Goal: Task Accomplishment & Management: Complete application form

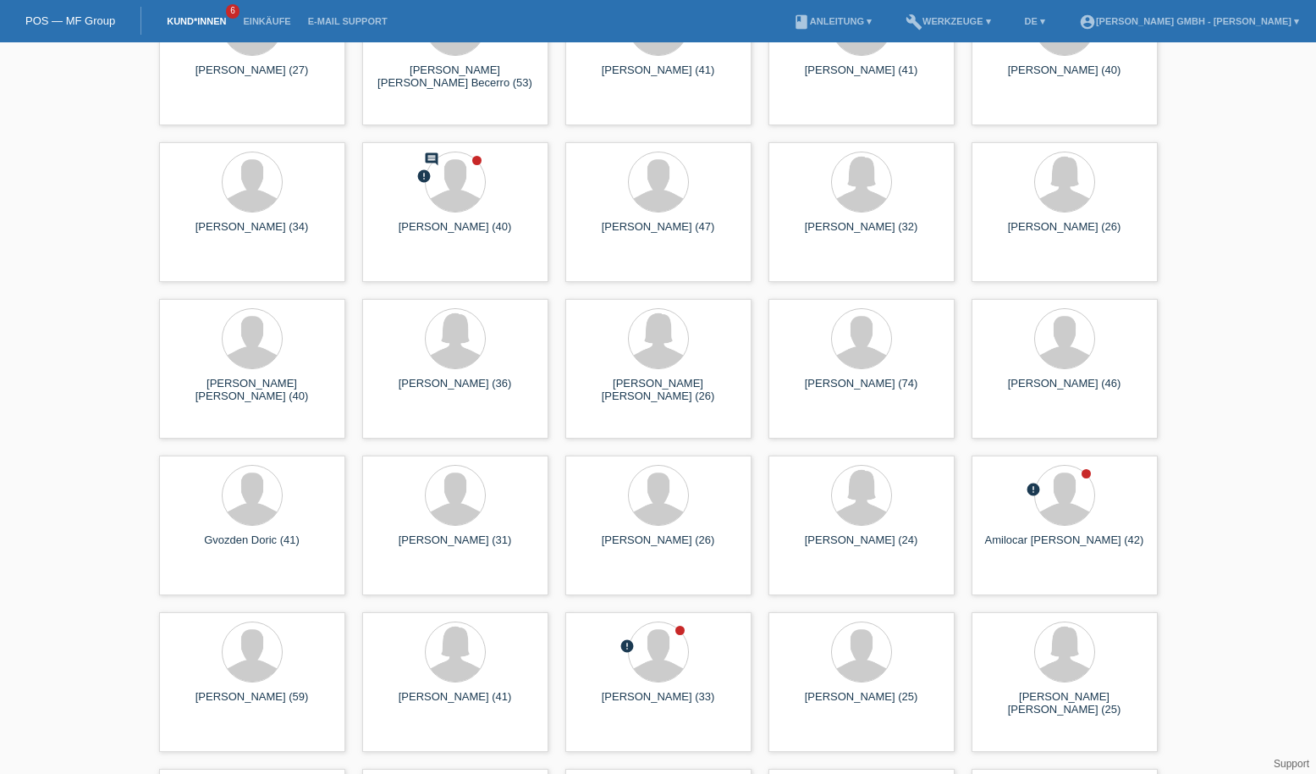
scroll to position [254, 0]
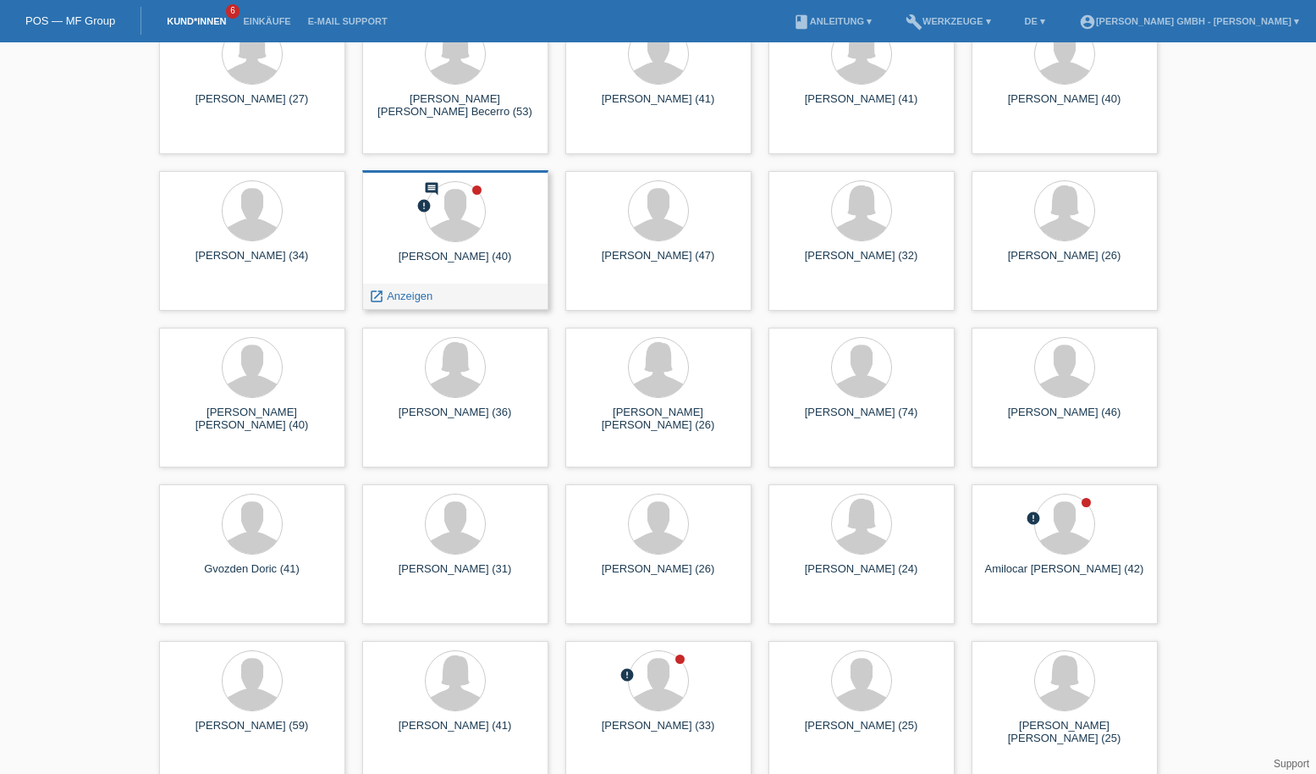
click at [434, 187] on icon "comment" at bounding box center [431, 188] width 15 height 15
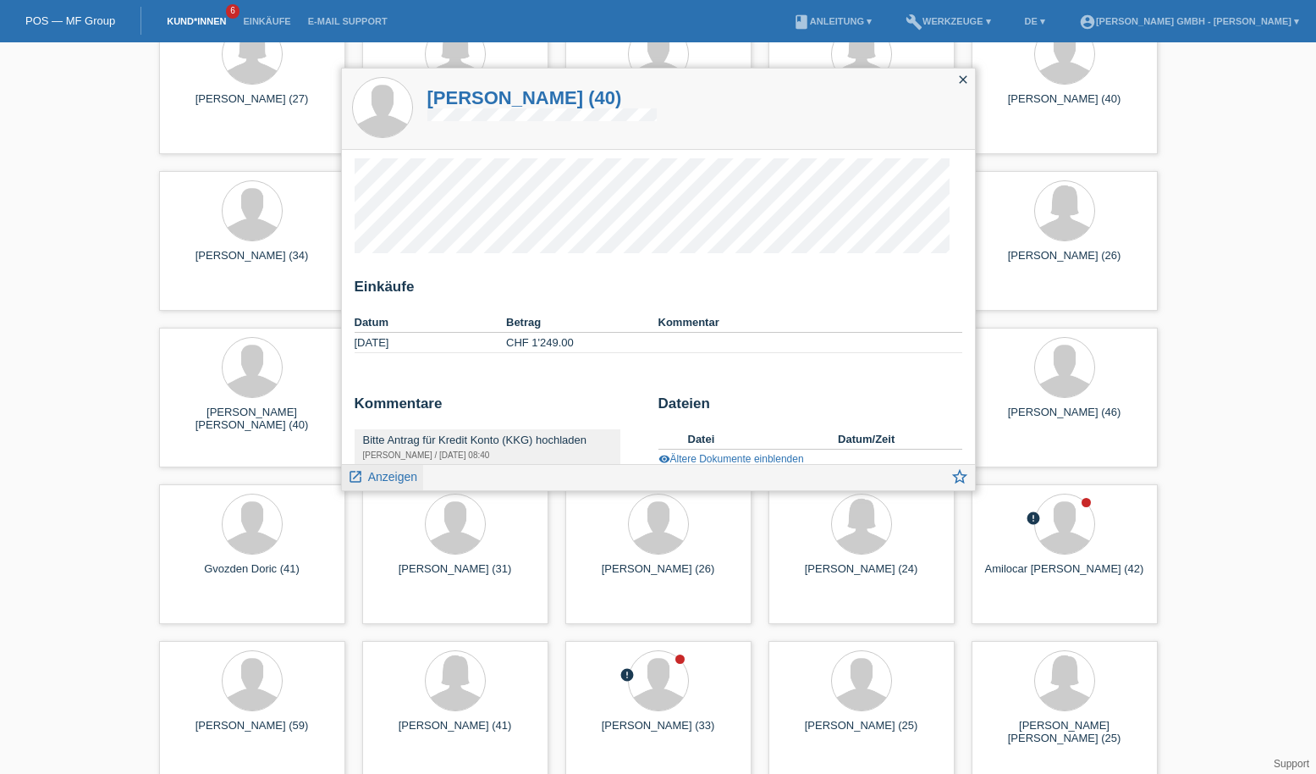
click at [382, 472] on span "Anzeigen" at bounding box center [392, 477] width 49 height 14
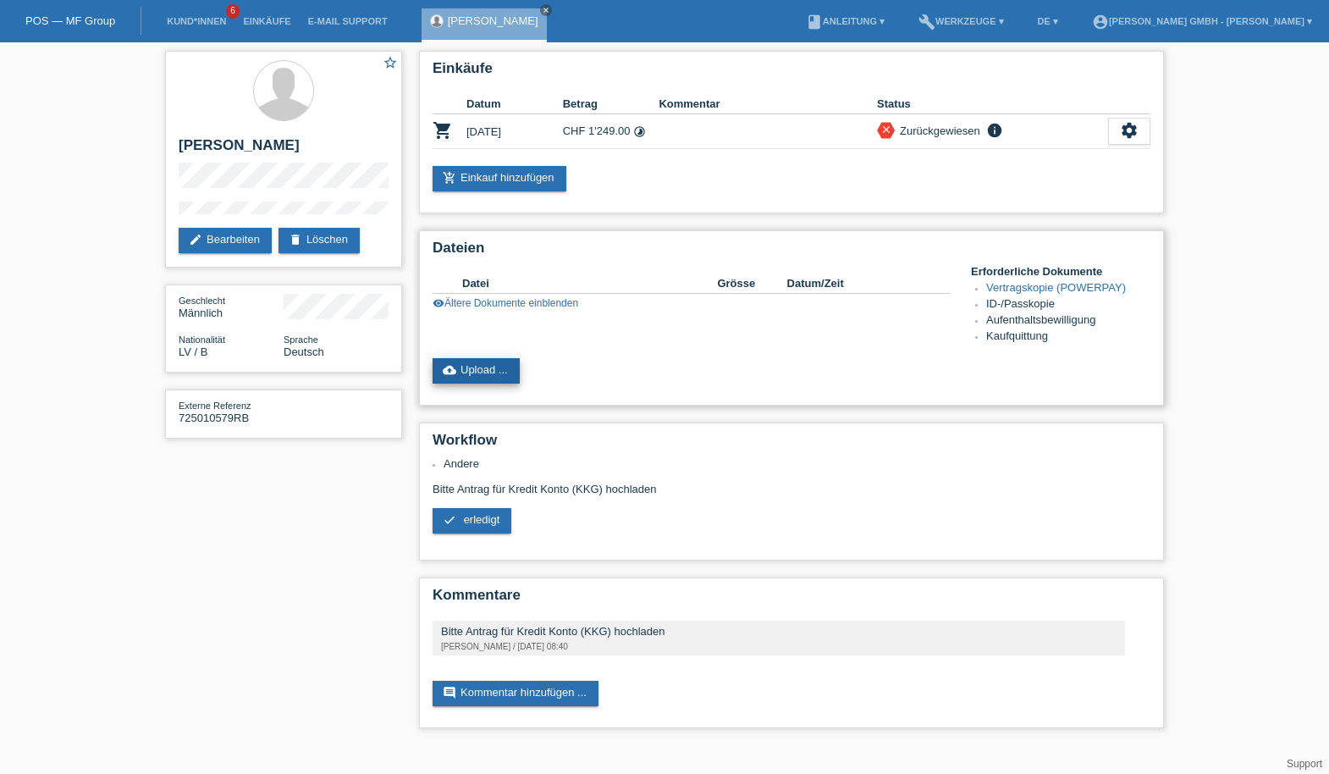
click at [499, 372] on link "cloud_upload Upload ..." at bounding box center [476, 370] width 87 height 25
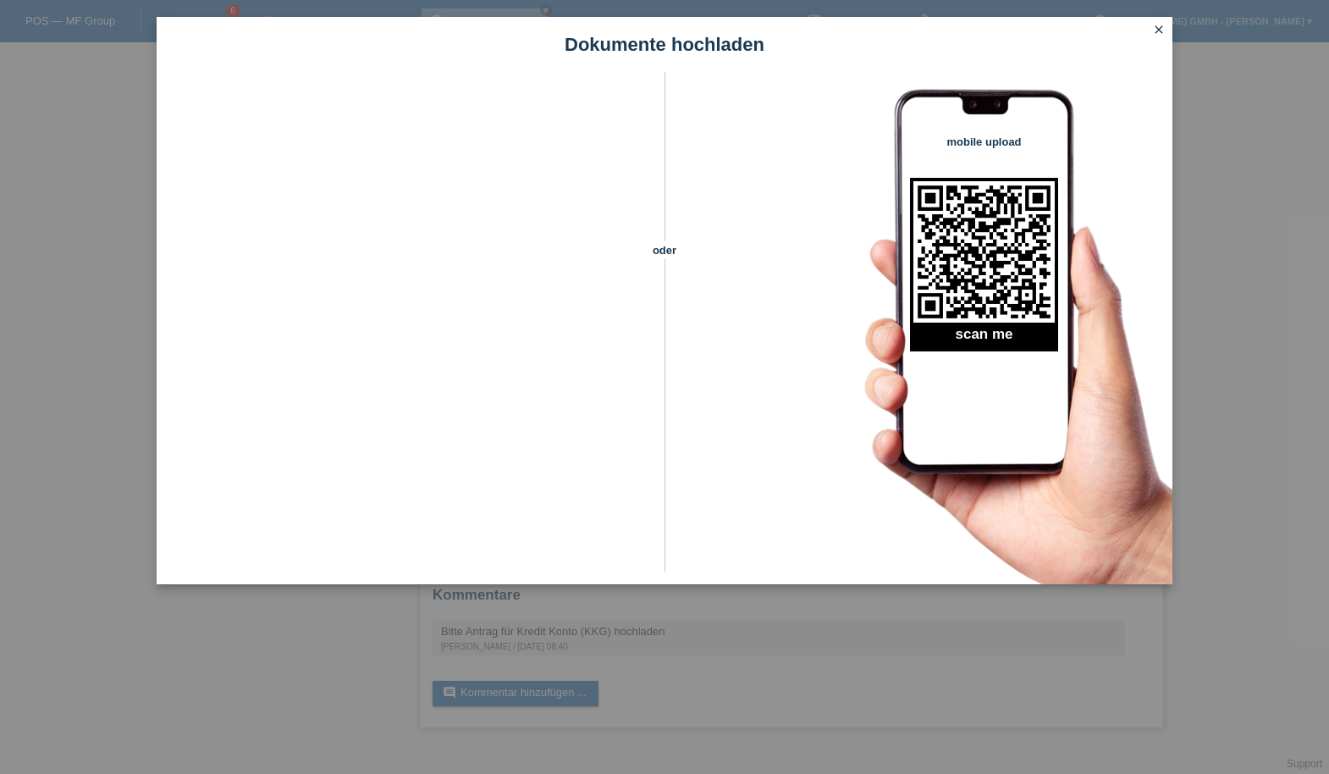
click at [1157, 28] on icon "close" at bounding box center [1159, 30] width 14 height 14
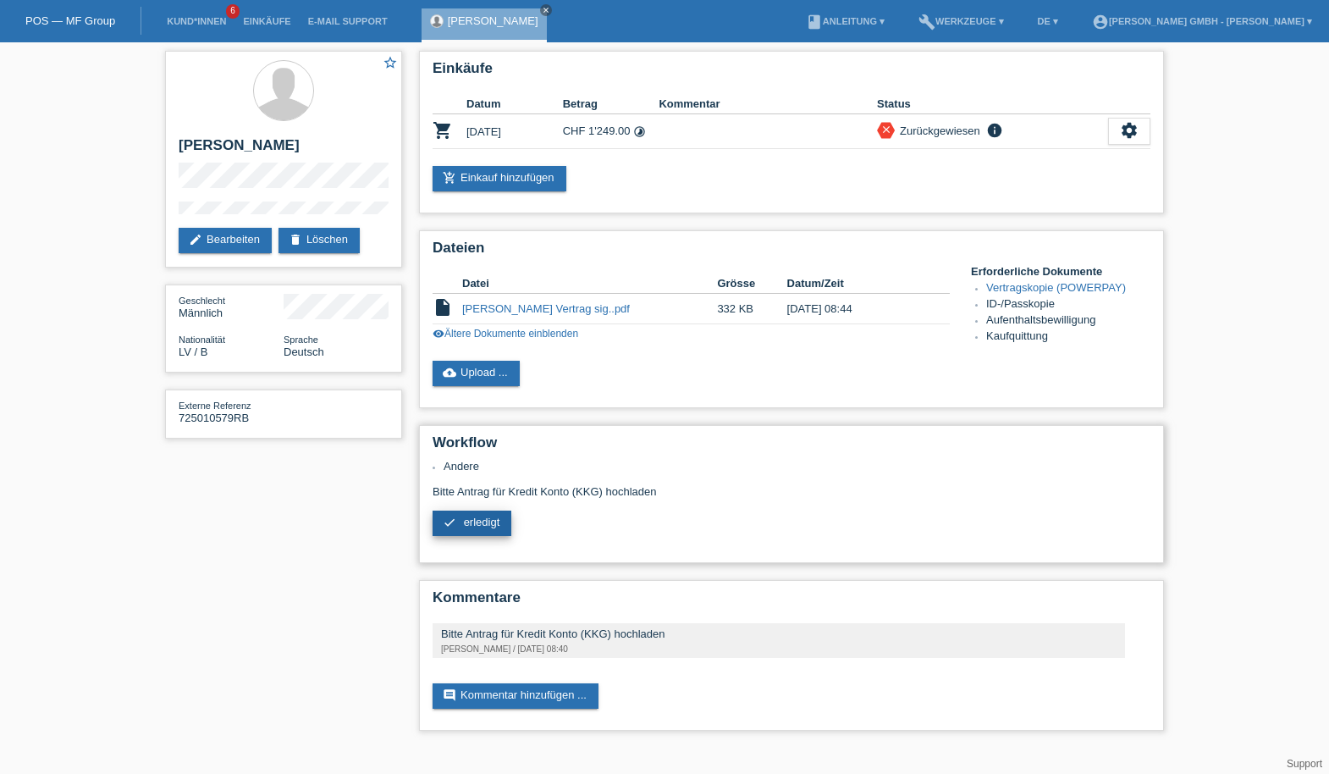
click at [479, 525] on span "erledigt" at bounding box center [482, 521] width 36 height 13
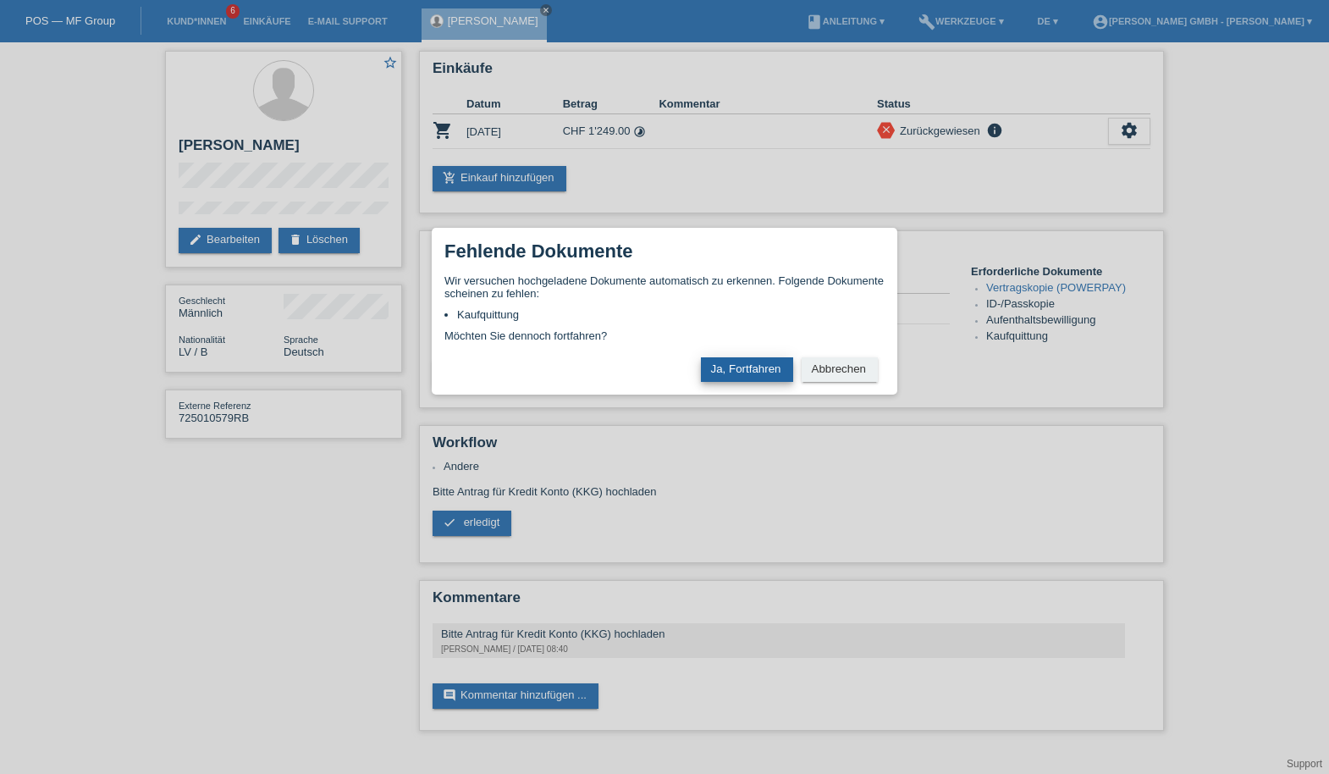
click at [733, 371] on button "Ja, Fortfahren" at bounding box center [747, 369] width 92 height 25
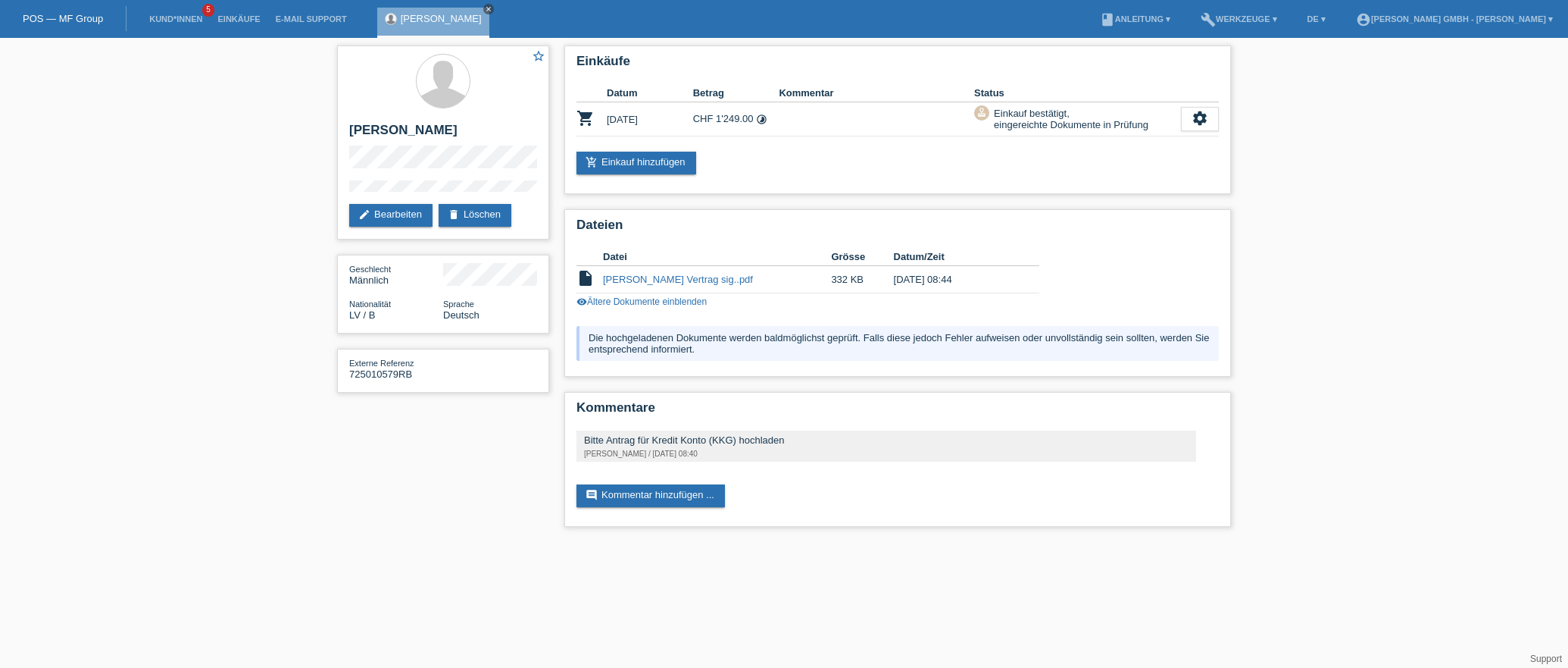
click at [492, 7] on icon "close" at bounding box center [489, 9] width 7 height 7
click at [190, 40] on div "star_border Ruslanas Brazauskas edit Bearbeiten delete Löschen Geschlecht Männl…" at bounding box center [784, 289] width 1568 height 504
click at [180, 27] on li "Kund*innen 5" at bounding box center [175, 19] width 68 height 39
click at [183, 22] on link "Kund*innen" at bounding box center [175, 19] width 68 height 9
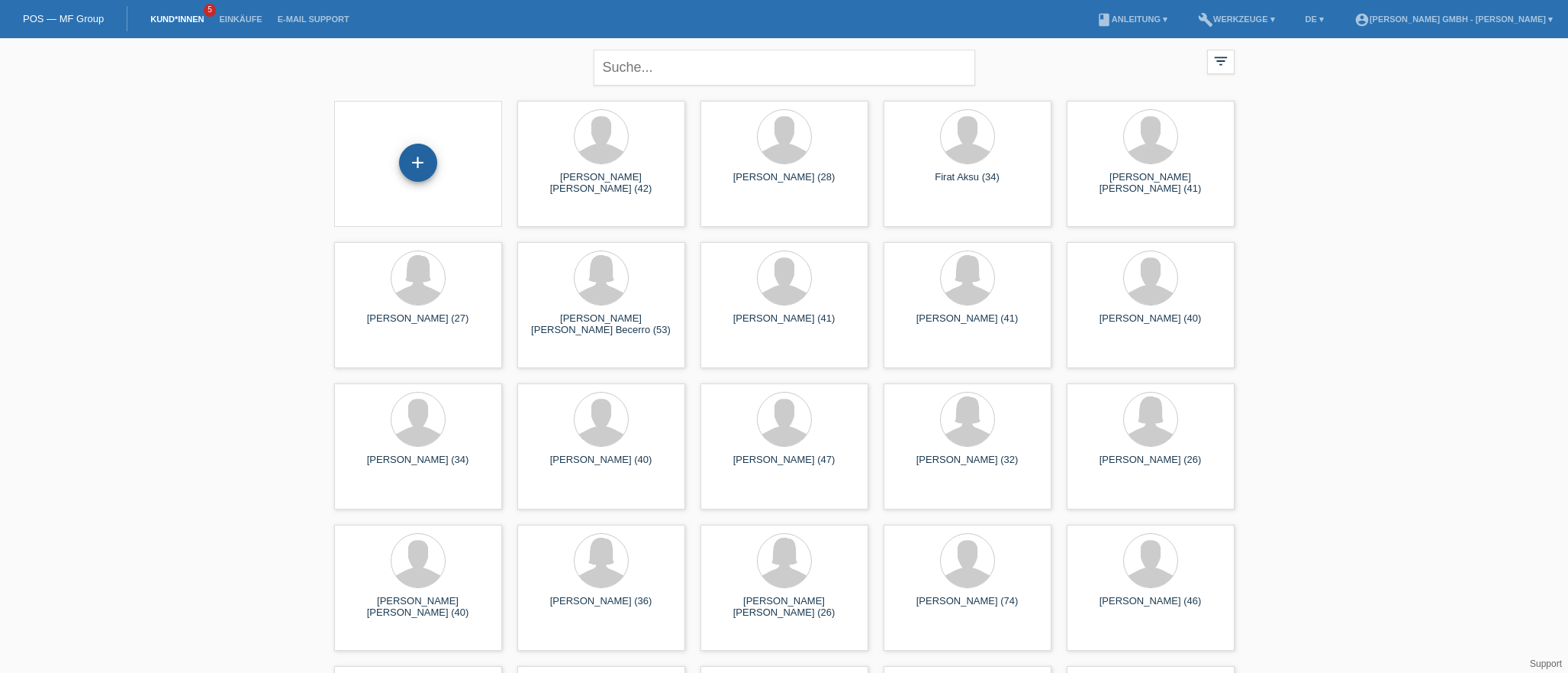
click at [412, 158] on div "+" at bounding box center [418, 162] width 38 height 38
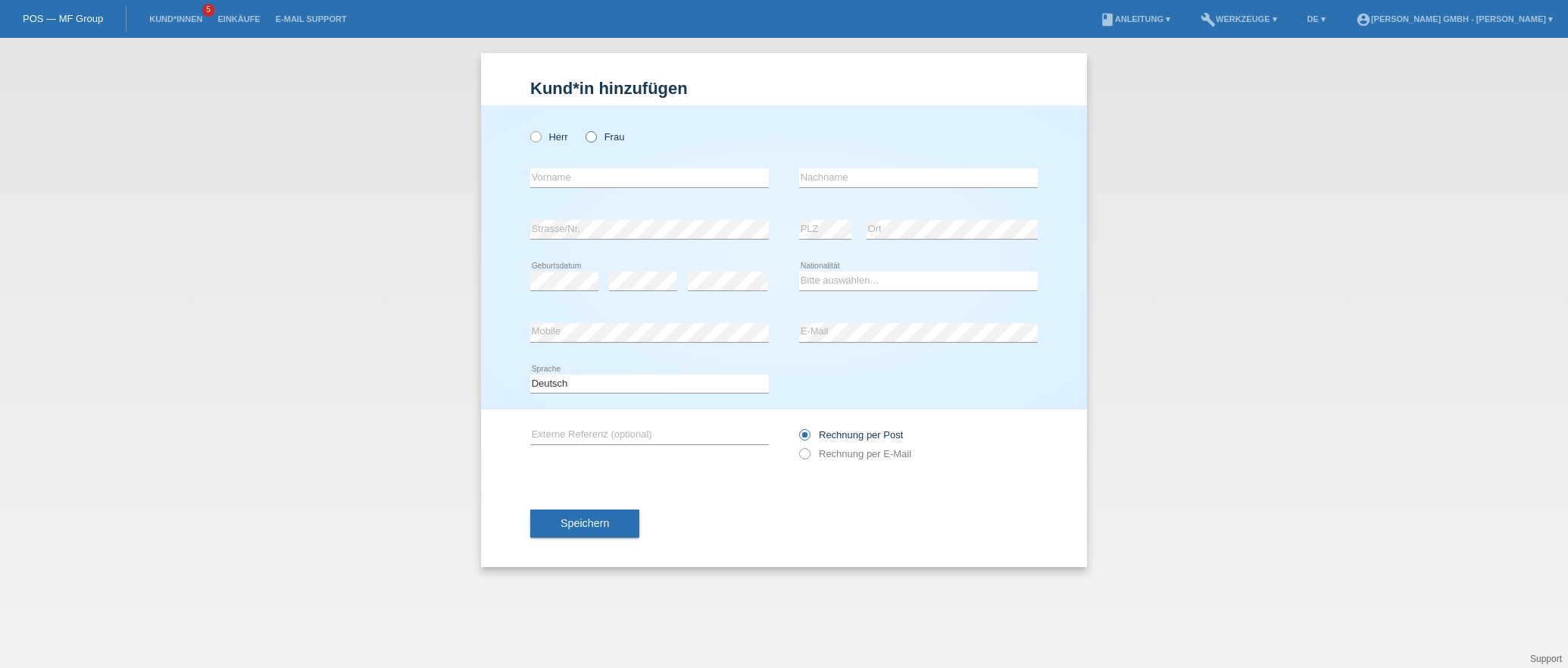
click at [608, 137] on label "Frau" at bounding box center [604, 136] width 38 height 12
click at [595, 137] on input "Frau" at bounding box center [590, 135] width 10 height 10
radio input "true"
click at [567, 176] on input "text" at bounding box center [650, 177] width 239 height 19
click at [590, 171] on input "text" at bounding box center [650, 177] width 239 height 19
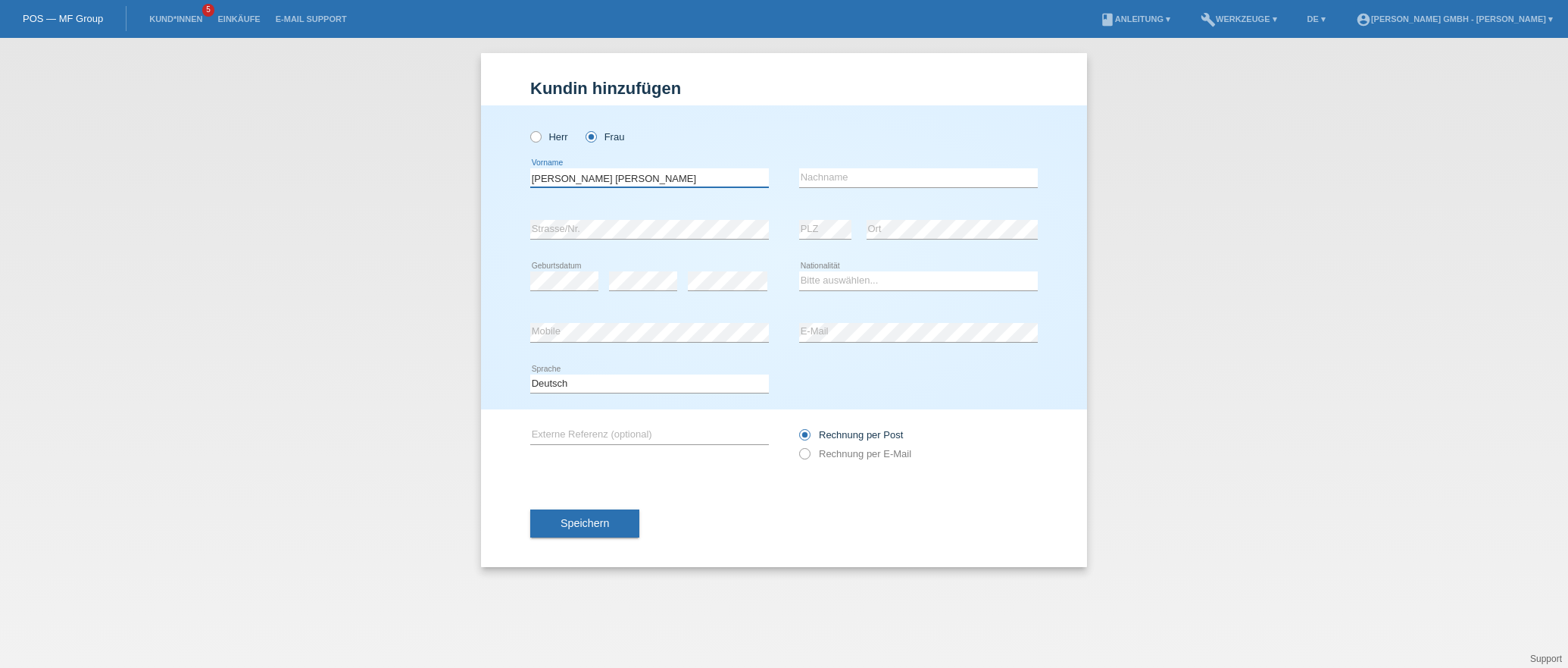
type input "Cristina Maria"
type input "Rodrigues Marreiros Emre"
drag, startPoint x: 925, startPoint y: 175, endPoint x: 800, endPoint y: 195, distance: 126.6
click at [800, 195] on div "Rodrigues Marreiros Emre error Nachname" at bounding box center [918, 178] width 239 height 52
click at [1256, 358] on div "Kund*in hinzufügen Kunde hinzufügen Kundin hinzufügen Herr Frau Cristina Maria …" at bounding box center [784, 352] width 1568 height 629
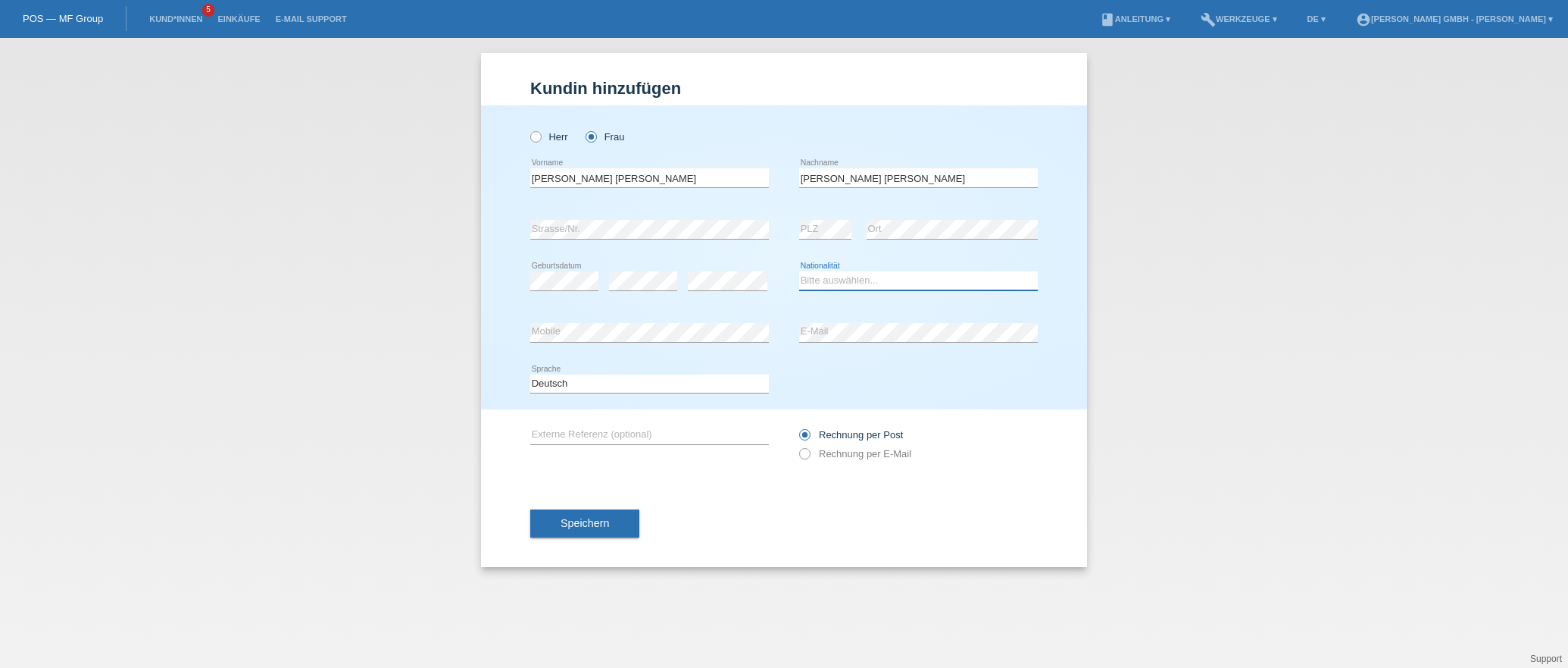
click at [837, 278] on select "Bitte auswählen... Schweiz Deutschland Liechtenstein Österreich ------------ Af…" at bounding box center [918, 280] width 239 height 18
click at [1070, 371] on div "Herr Frau Cristina Maria error Vorname Rodrigues Marreiros Emre" at bounding box center [784, 257] width 606 height 304
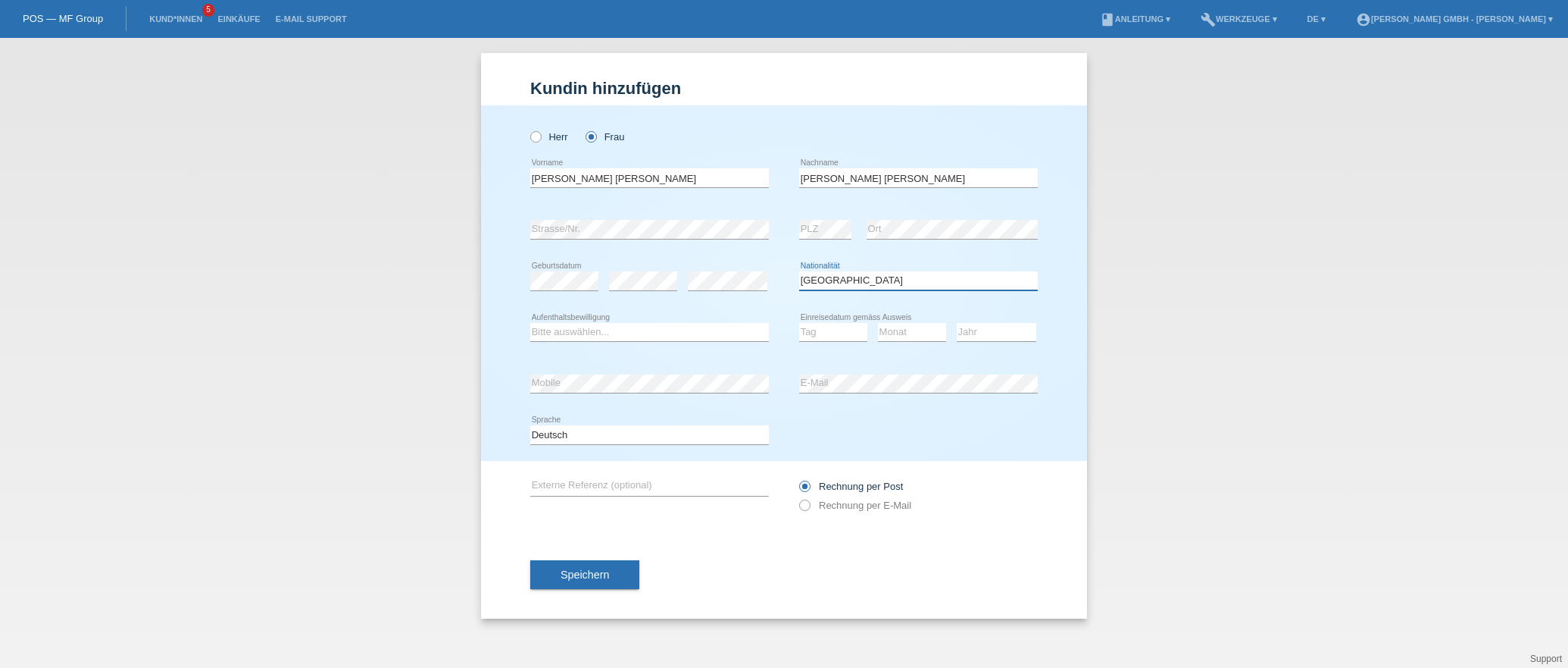
click at [804, 275] on select "Bitte auswählen... Schweiz Deutschland Liechtenstein Österreich ------------ Af…" at bounding box center [918, 280] width 239 height 18
select select "PT"
click at [799, 271] on select "Bitte auswählen... Schweiz Deutschland Liechtenstein Österreich ------------ Af…" at bounding box center [918, 280] width 239 height 18
click at [817, 333] on select "Tag 01 02 03 04 05 06 07 08 09 10 11" at bounding box center [833, 332] width 68 height 18
select select "14"
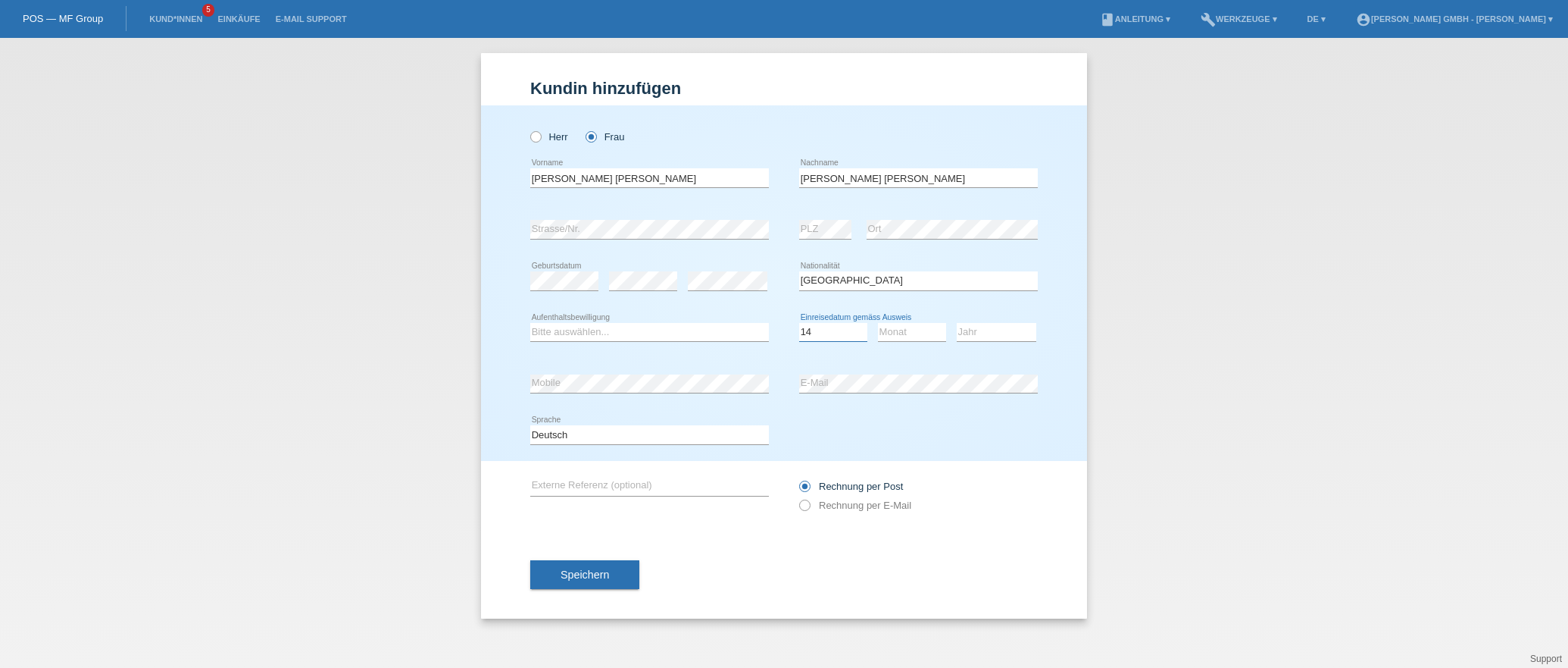
click at [799, 323] on select "Tag 01 02 03 04 05 06 07 08 09 10 11" at bounding box center [833, 332] width 68 height 18
click at [896, 338] on select "Monat 01 02 03 04 05 06 07 08 09 10 11" at bounding box center [912, 332] width 68 height 18
select select "02"
click at [878, 323] on select "Monat 01 02 03 04 05 06 07 08 09 10 11" at bounding box center [912, 332] width 68 height 18
click at [972, 337] on select "Jahr 2025 2024 2023 2022 2021 2020 2019 2018 2017 2016 2015 2014 2013 2012 2011…" at bounding box center [996, 332] width 80 height 18
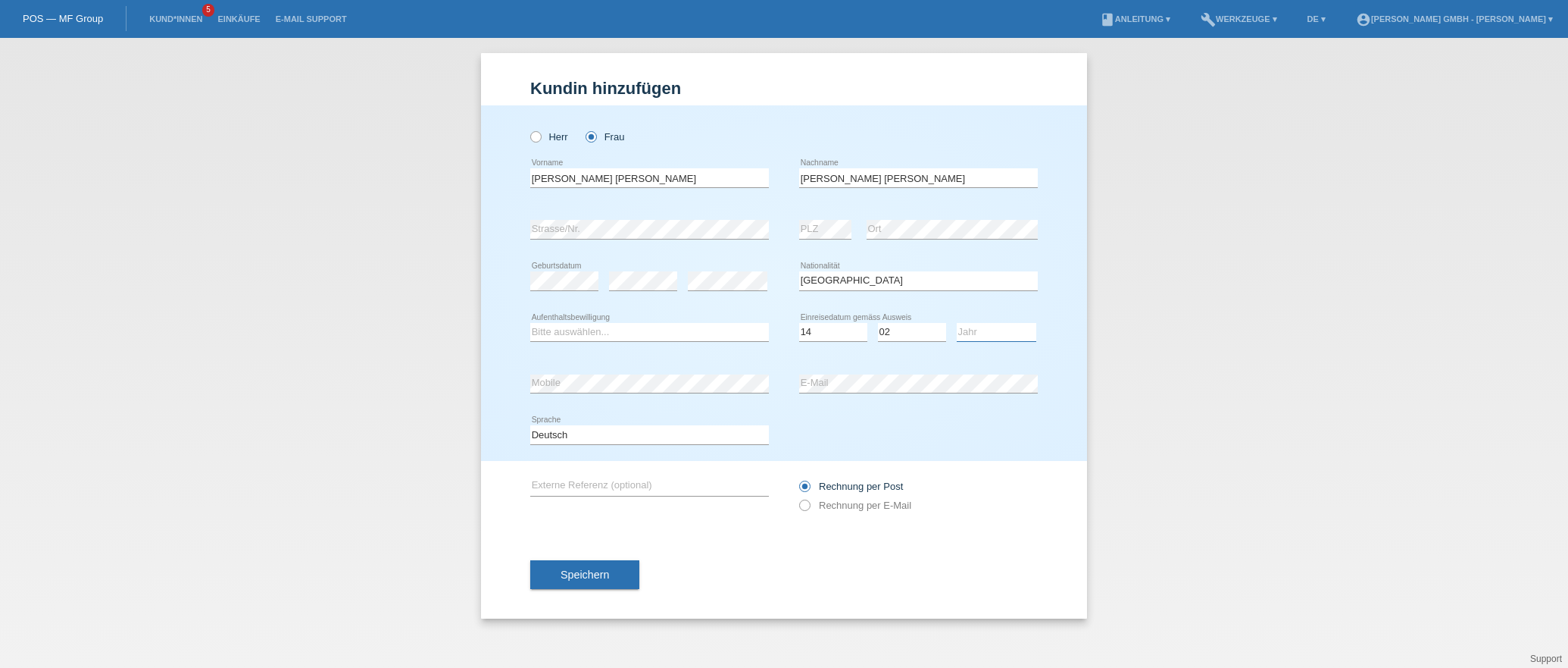
select select "1985"
click at [957, 323] on select "Jahr 2025 2024 2023 2022 2021 2020 2019 2018 2017 2016 2015 2014 2013 2012 2011…" at bounding box center [996, 332] width 80 height 18
click at [550, 337] on select "Bitte auswählen... C B B - Flüchtlingsstatus Andere" at bounding box center [650, 332] width 239 height 18
select select "C"
click at [531, 323] on select "Bitte auswählen... C B B - Flüchtlingsstatus Andere" at bounding box center [650, 332] width 239 height 18
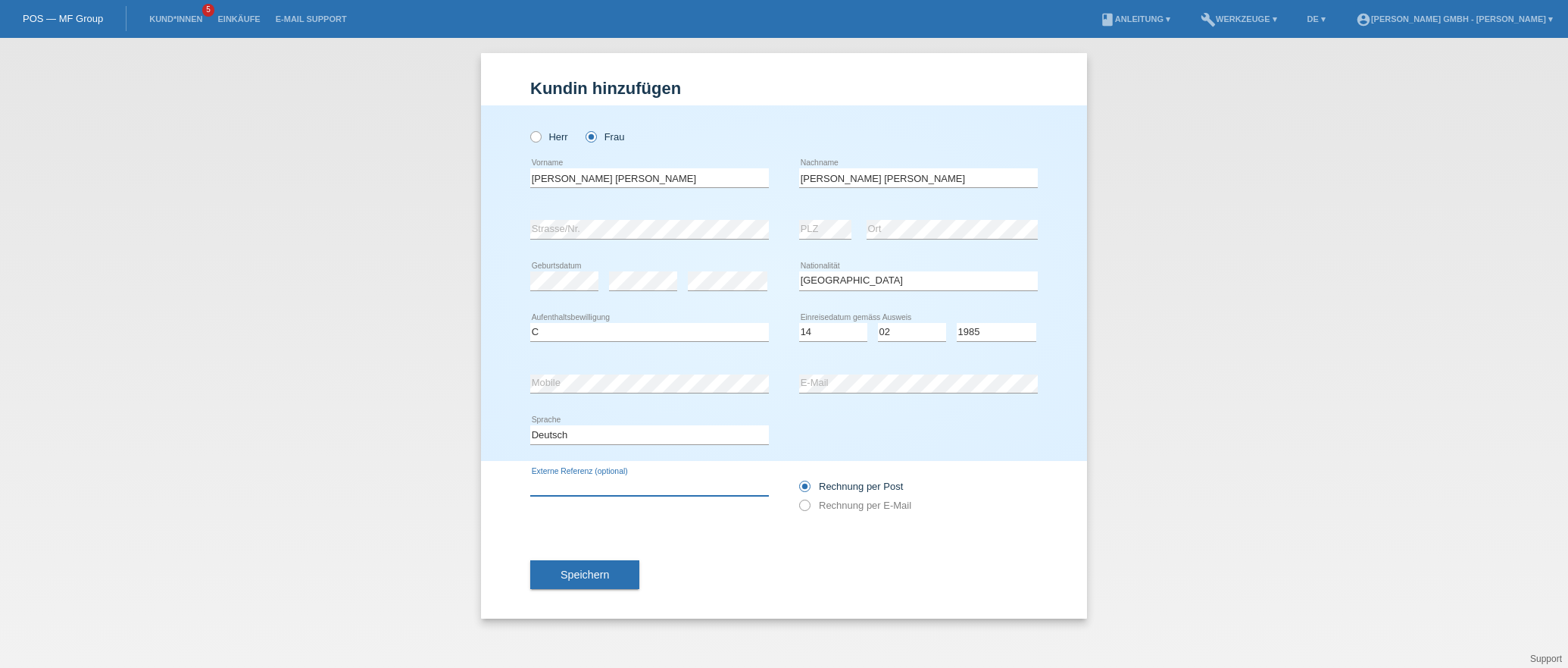
click at [573, 484] on input "text" at bounding box center [650, 485] width 239 height 19
click at [577, 485] on input "text" at bounding box center [650, 485] width 239 height 19
paste input "725010600CMRME"
type input "725010600CMRME"
click at [880, 501] on label "Rechnung per E-Mail" at bounding box center [855, 505] width 112 height 12
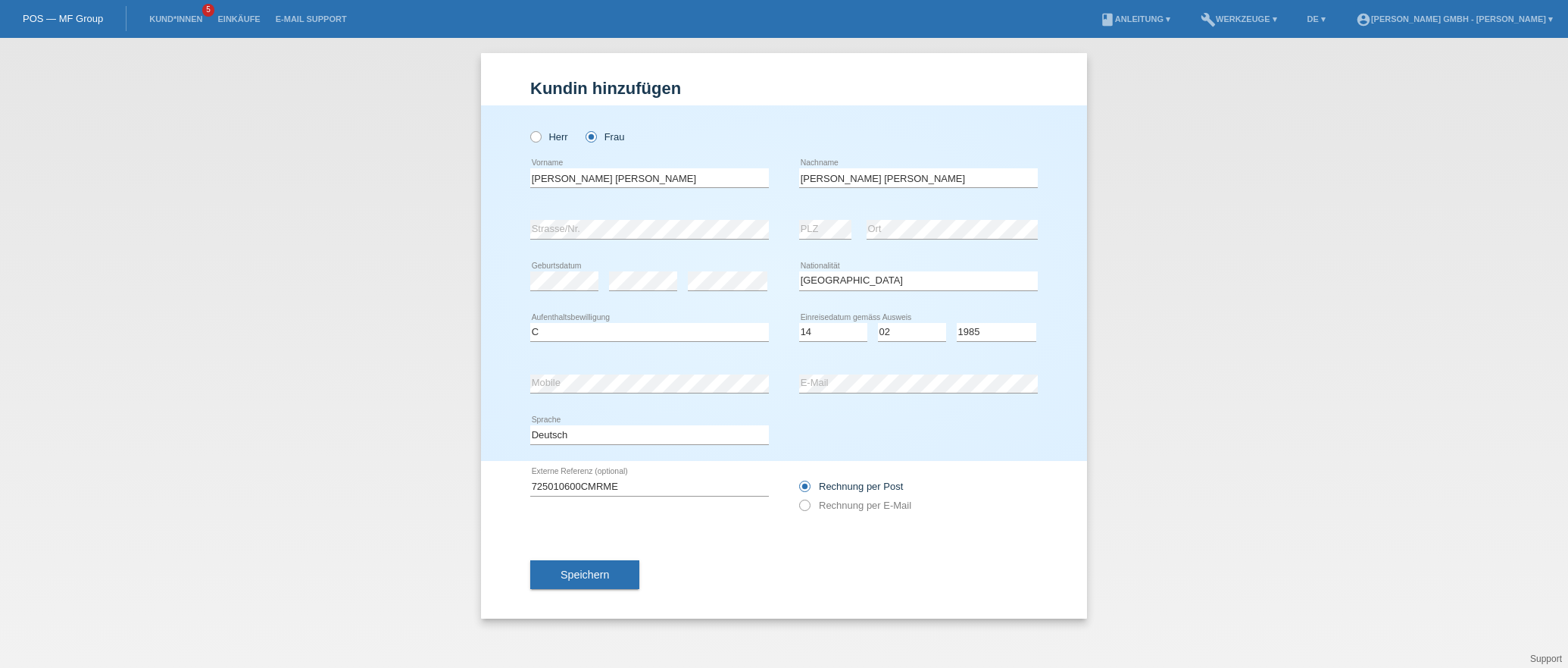
click at [828, 555] on div "Speichern" at bounding box center [784, 575] width 507 height 88
click at [1014, 517] on div "Rechnung per Post Rechnung per E-Mail" at bounding box center [918, 496] width 239 height 70
click at [576, 578] on span "Speichern" at bounding box center [584, 575] width 48 height 13
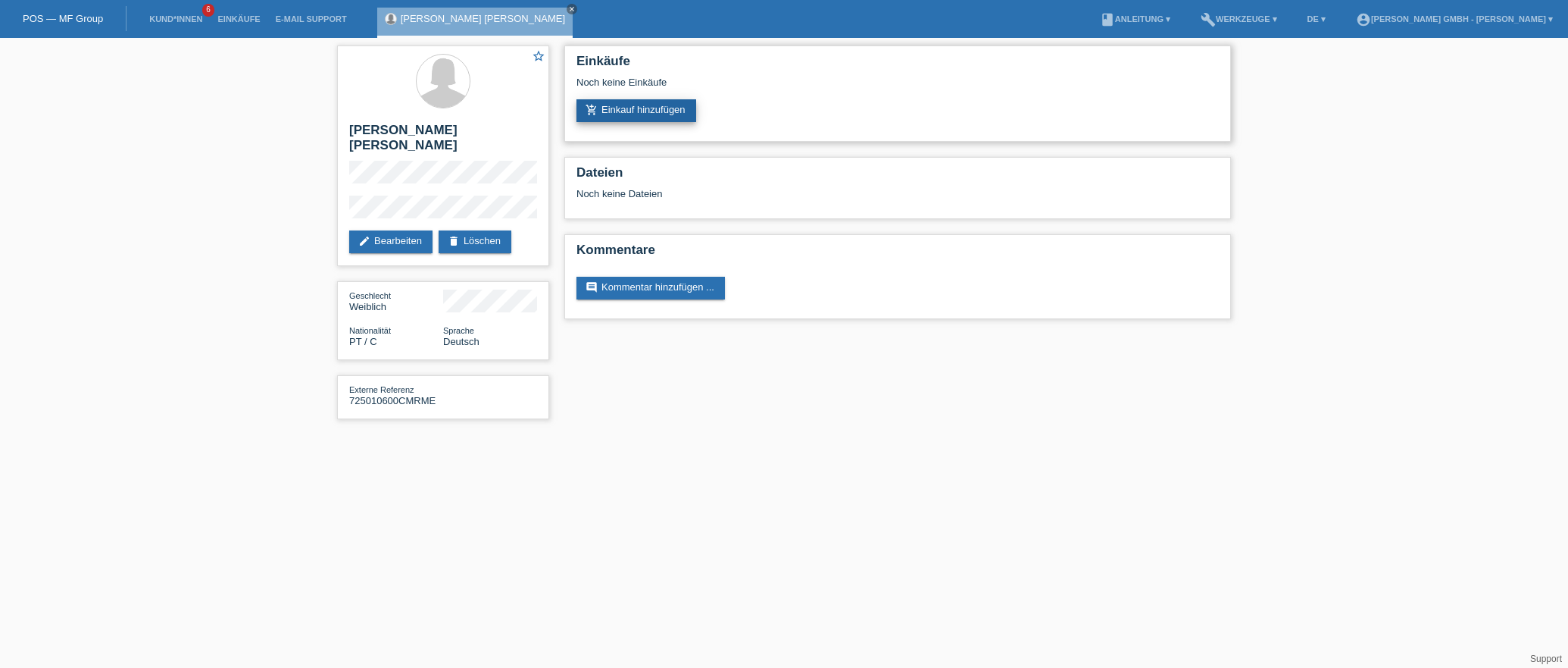
click at [662, 103] on link "add_shopping_cart Einkauf hinzufügen" at bounding box center [636, 110] width 120 height 22
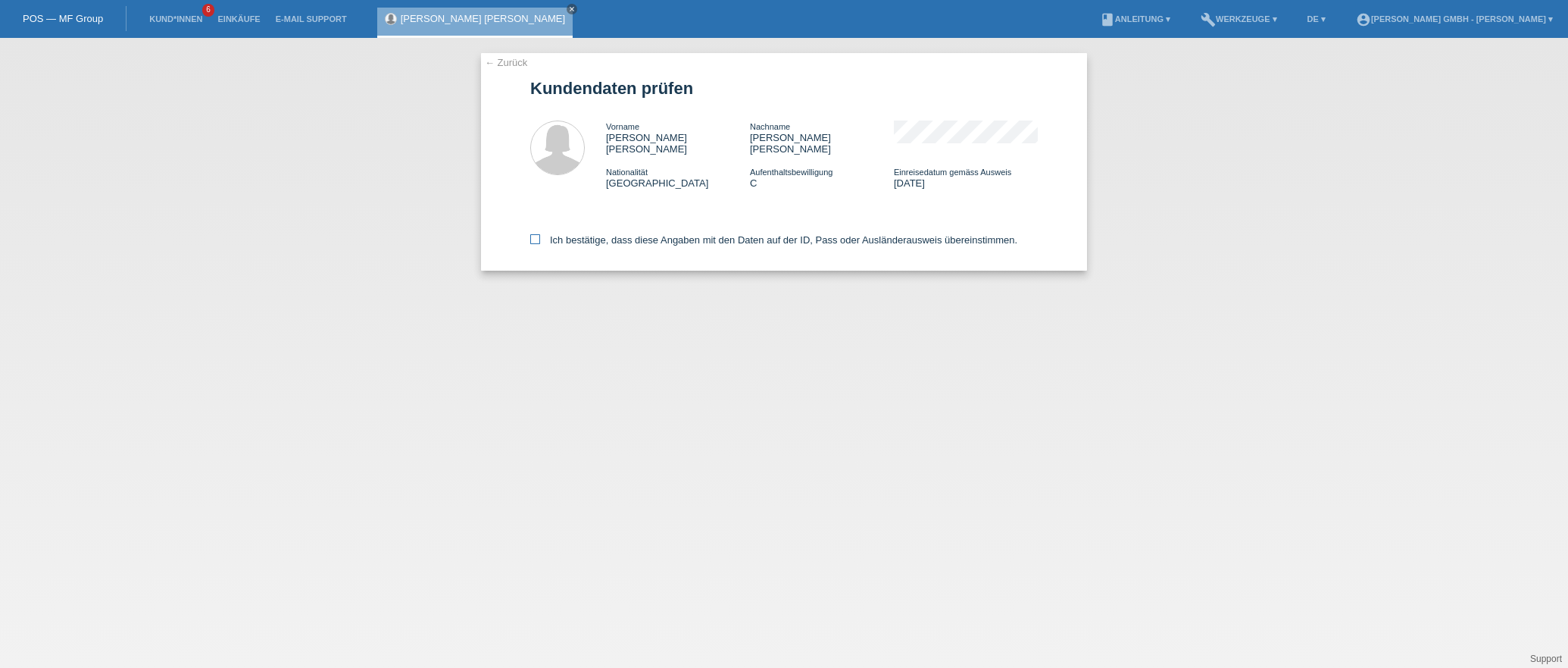
click at [540, 235] on icon at bounding box center [535, 239] width 10 height 10
click at [540, 235] on input "Ich bestätige, dass diese Angaben mit den Daten auf der ID, Pass oder Ausländer…" at bounding box center [535, 239] width 10 height 10
checkbox input "true"
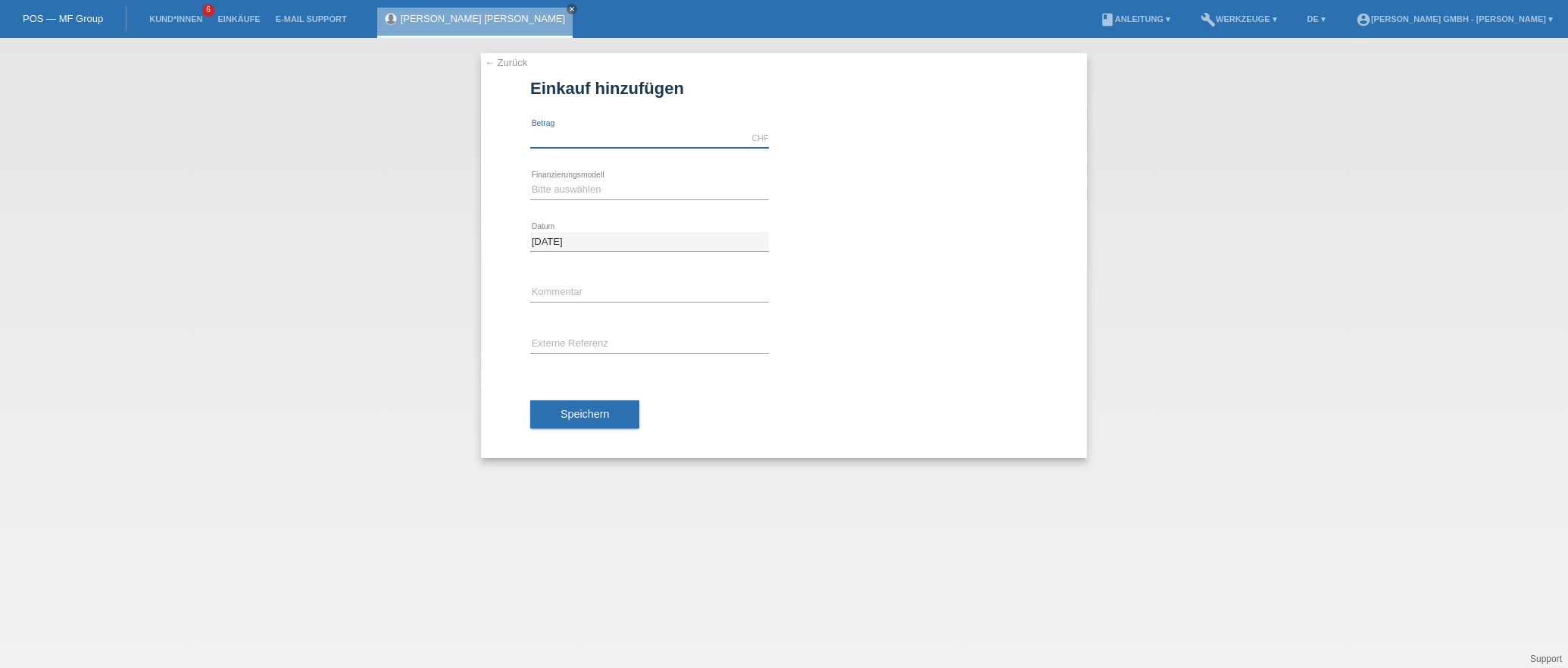
click at [561, 145] on input "text" at bounding box center [650, 138] width 239 height 19
type input "1599.00"
click at [553, 190] on select "Bitte auswählen Kauf auf Rechnung mit Teilzahlungsoption Fixe Raten" at bounding box center [650, 189] width 239 height 18
select select "198"
click at [531, 180] on select "Bitte auswählen Kauf auf Rechnung mit Teilzahlungsoption Fixe Raten" at bounding box center [650, 189] width 239 height 18
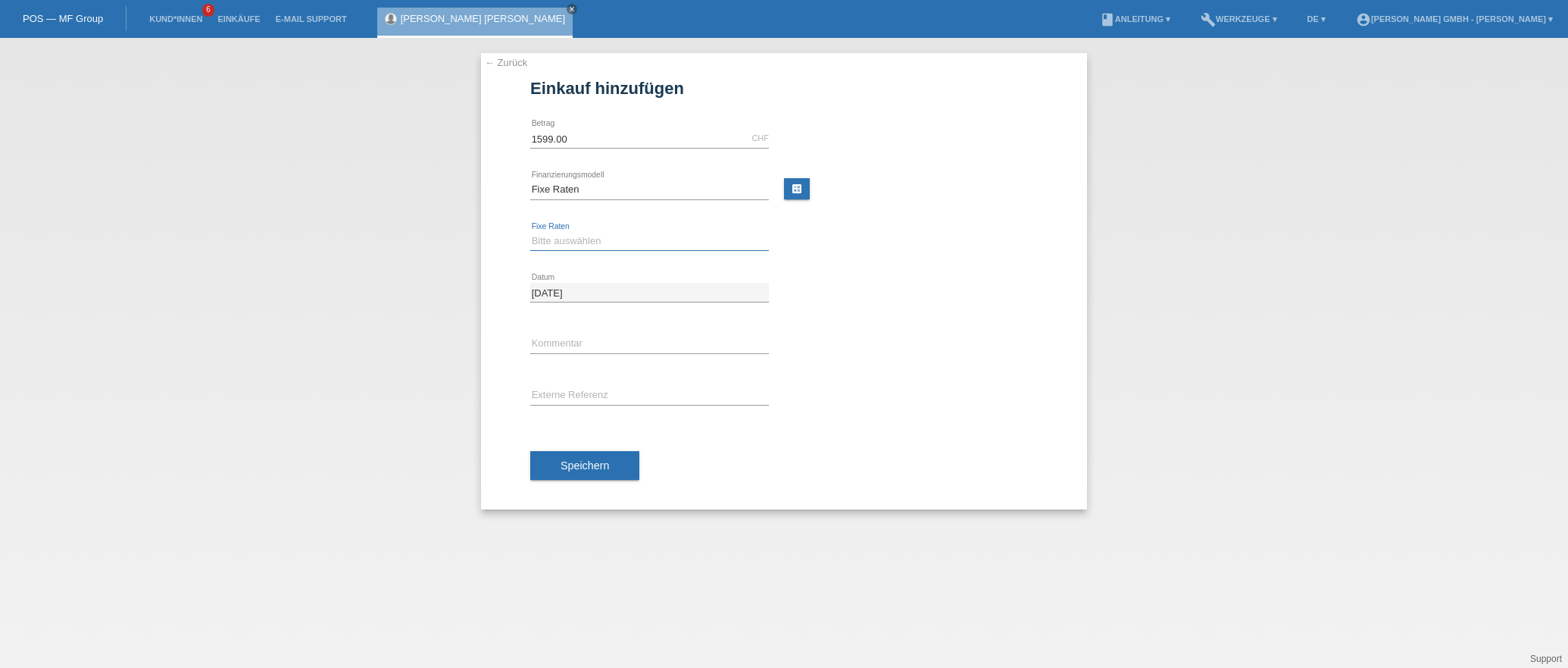
drag, startPoint x: 553, startPoint y: 242, endPoint x: 555, endPoint y: 249, distance: 7.3
click at [553, 242] on select "Bitte auswählen 12 Raten 24 Raten" at bounding box center [650, 241] width 239 height 18
select select "531"
click at [531, 232] on select "Bitte auswählen 12 Raten 24 Raten" at bounding box center [650, 241] width 239 height 18
drag, startPoint x: 1006, startPoint y: 357, endPoint x: 784, endPoint y: 388, distance: 224.2
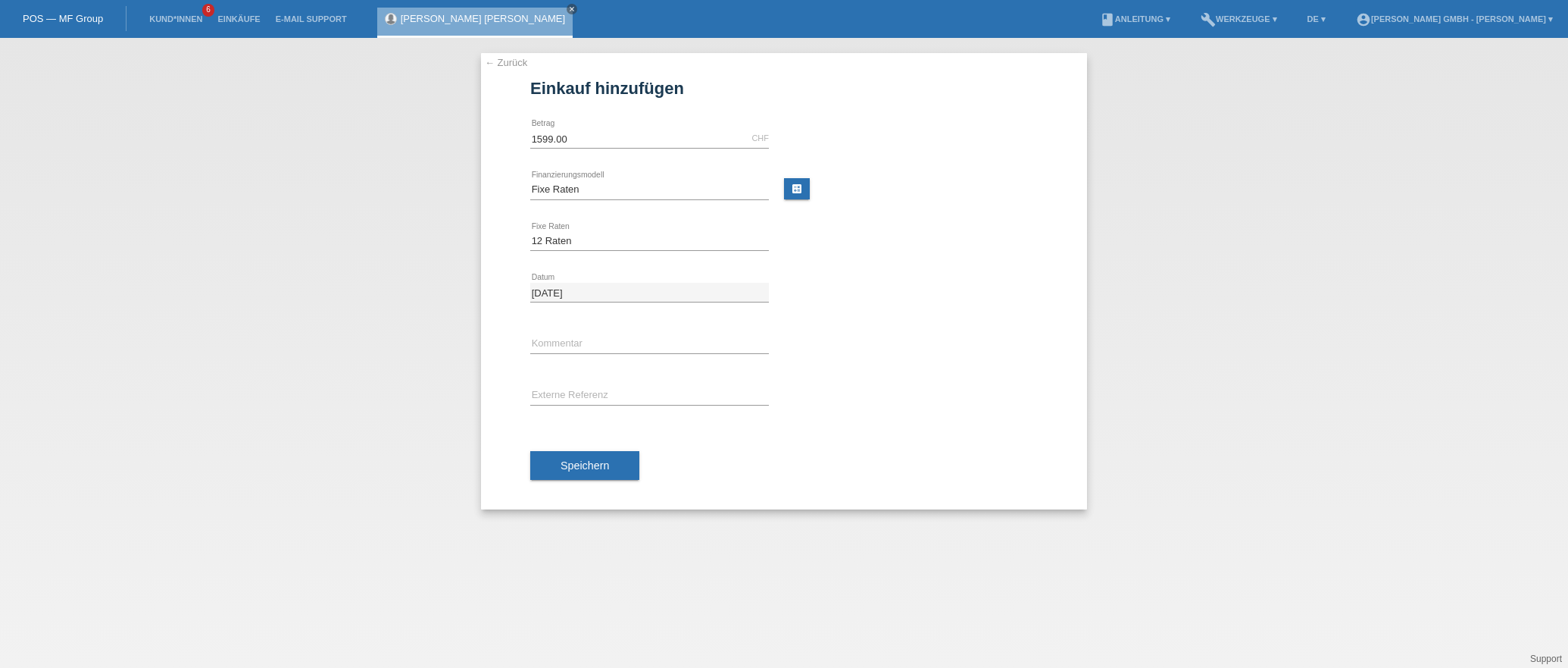
click at [1002, 359] on div "error Kommentar" at bounding box center [784, 345] width 507 height 52
click at [572, 392] on input "text" at bounding box center [650, 395] width 239 height 19
paste input "725010600CMRME"
type input "725010600CMRME"
drag, startPoint x: 847, startPoint y: 475, endPoint x: 678, endPoint y: 473, distance: 169.0
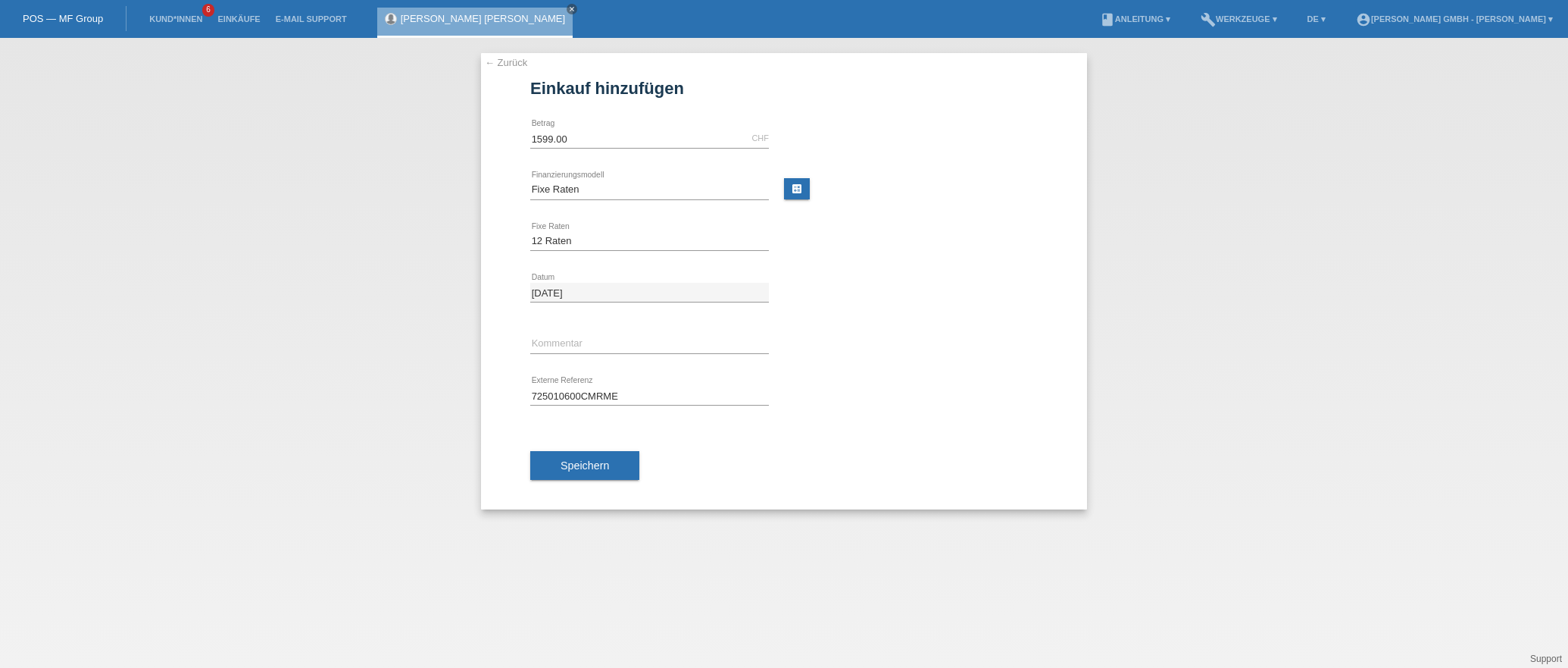
click at [837, 474] on div "Speichern" at bounding box center [784, 466] width 507 height 88
click at [584, 466] on span "Speichern" at bounding box center [584, 466] width 48 height 13
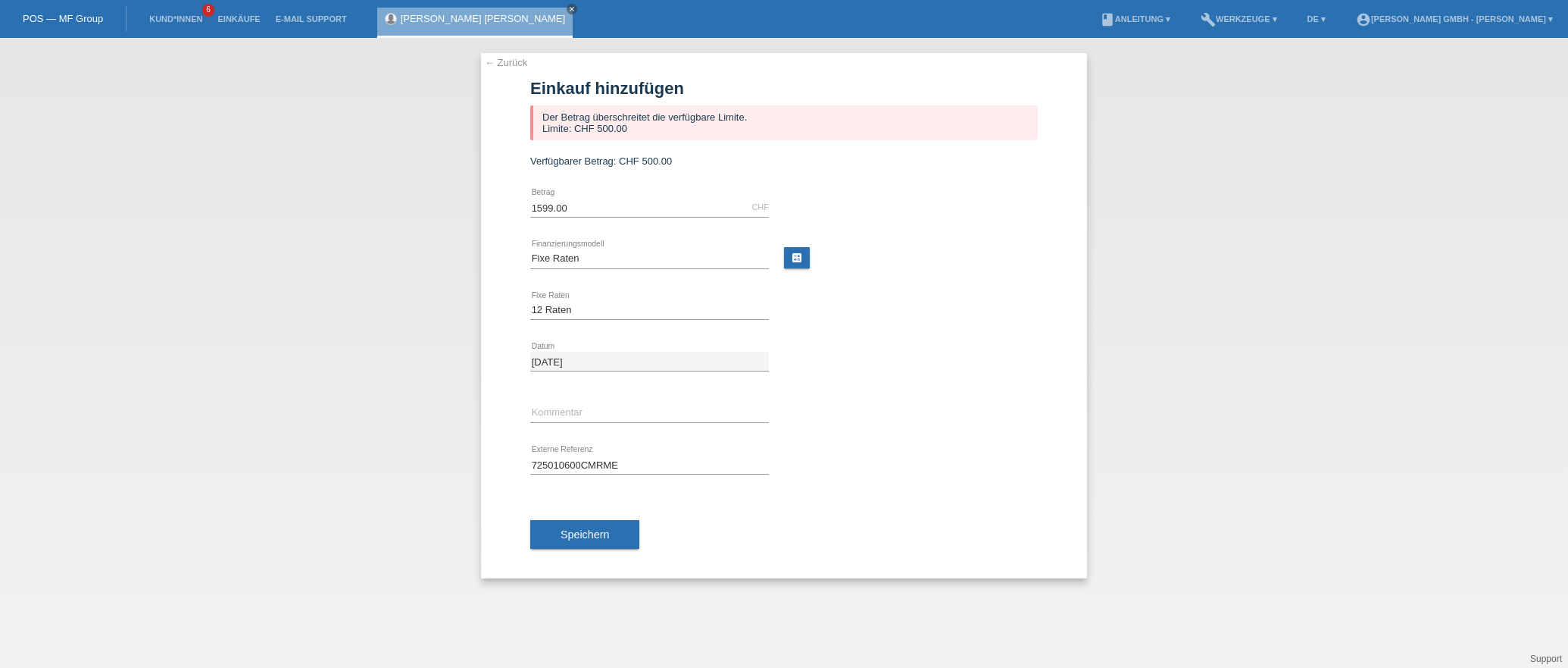
click at [516, 59] on link "← Zurück" at bounding box center [506, 62] width 42 height 12
